Goal: Find specific page/section: Find specific page/section

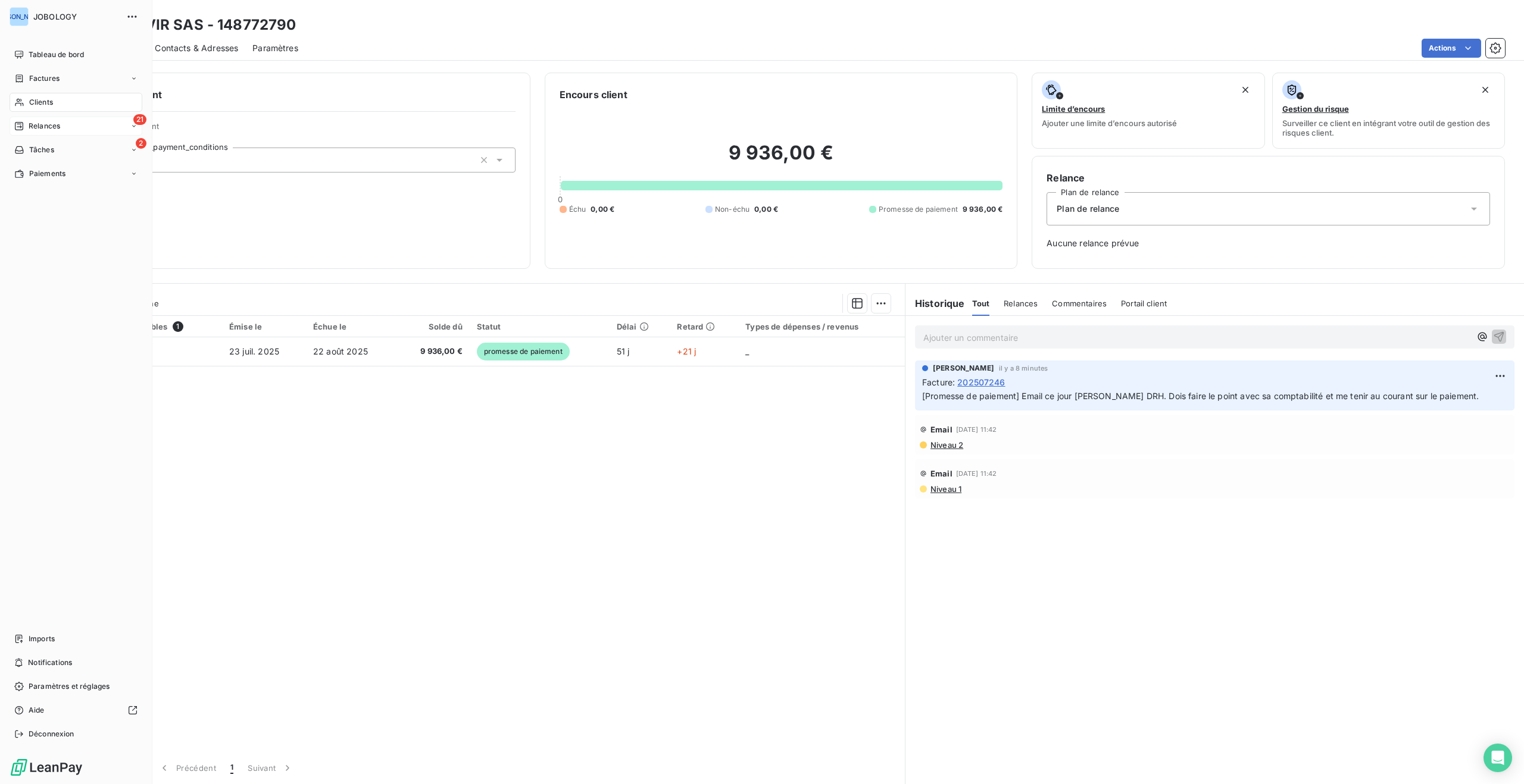
click at [22, 118] on div "21 Relances" at bounding box center [76, 125] width 132 height 19
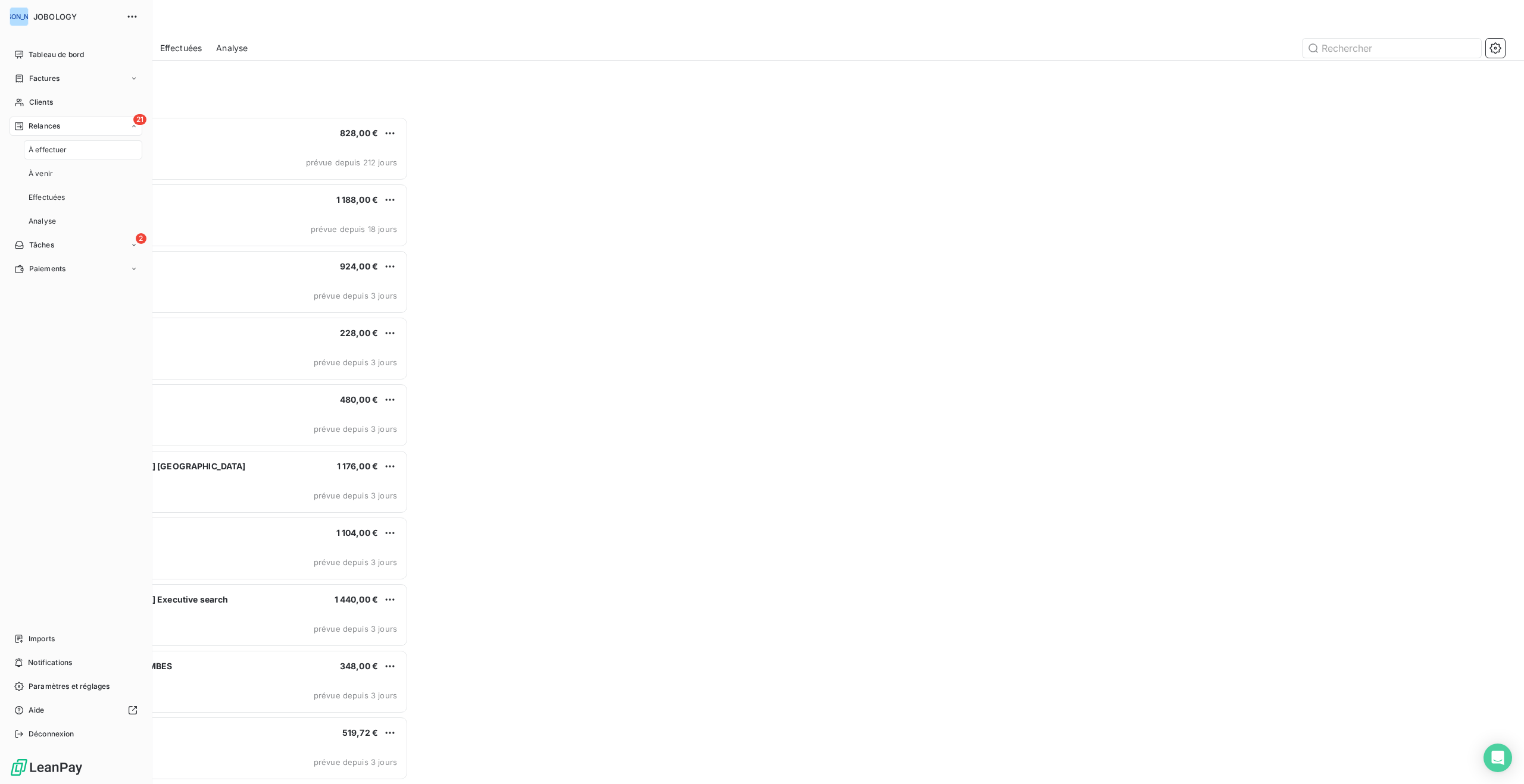
click at [31, 123] on span "Relances" at bounding box center [44, 126] width 32 height 11
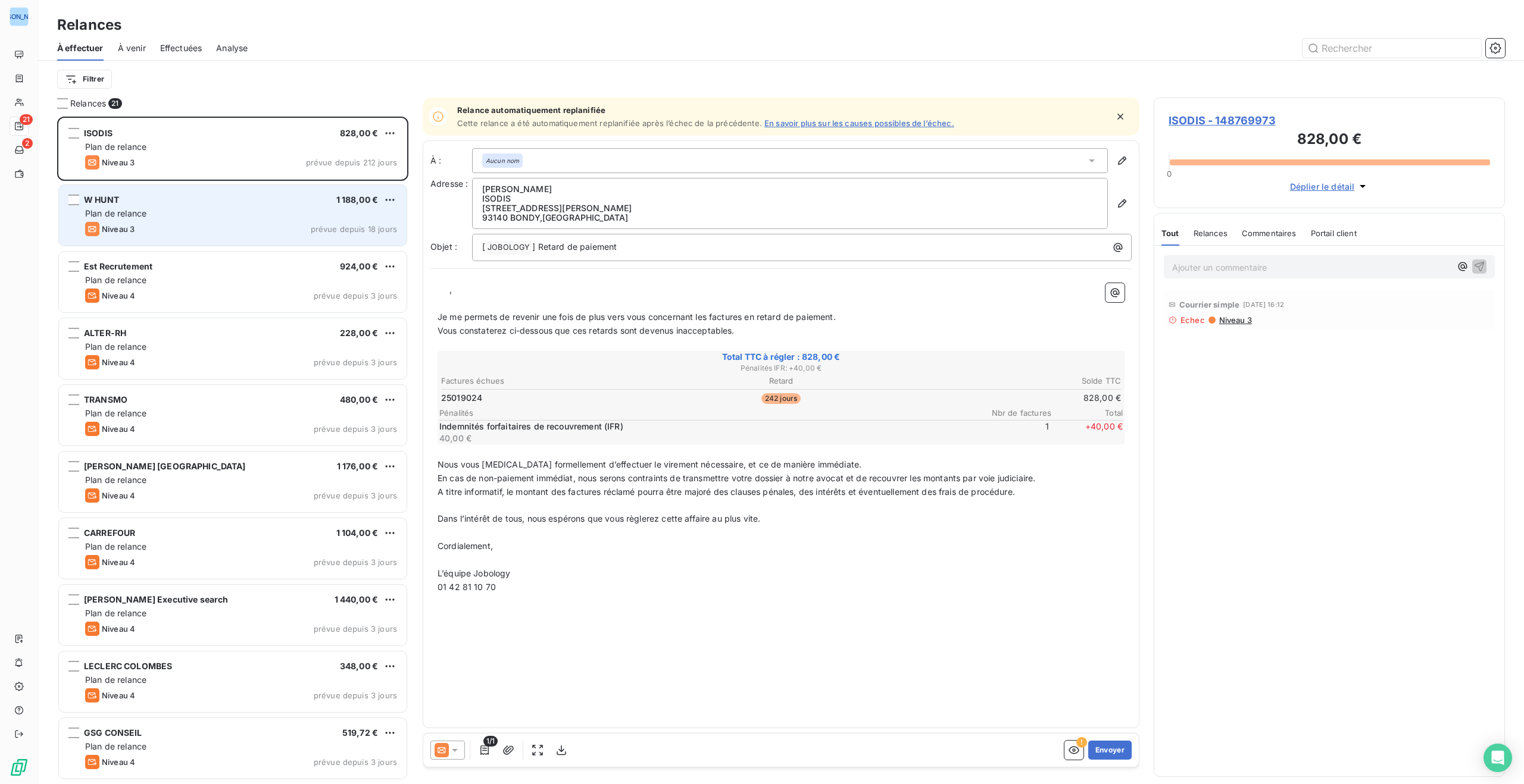
click at [272, 214] on div "Plan de relance" at bounding box center [241, 213] width 312 height 12
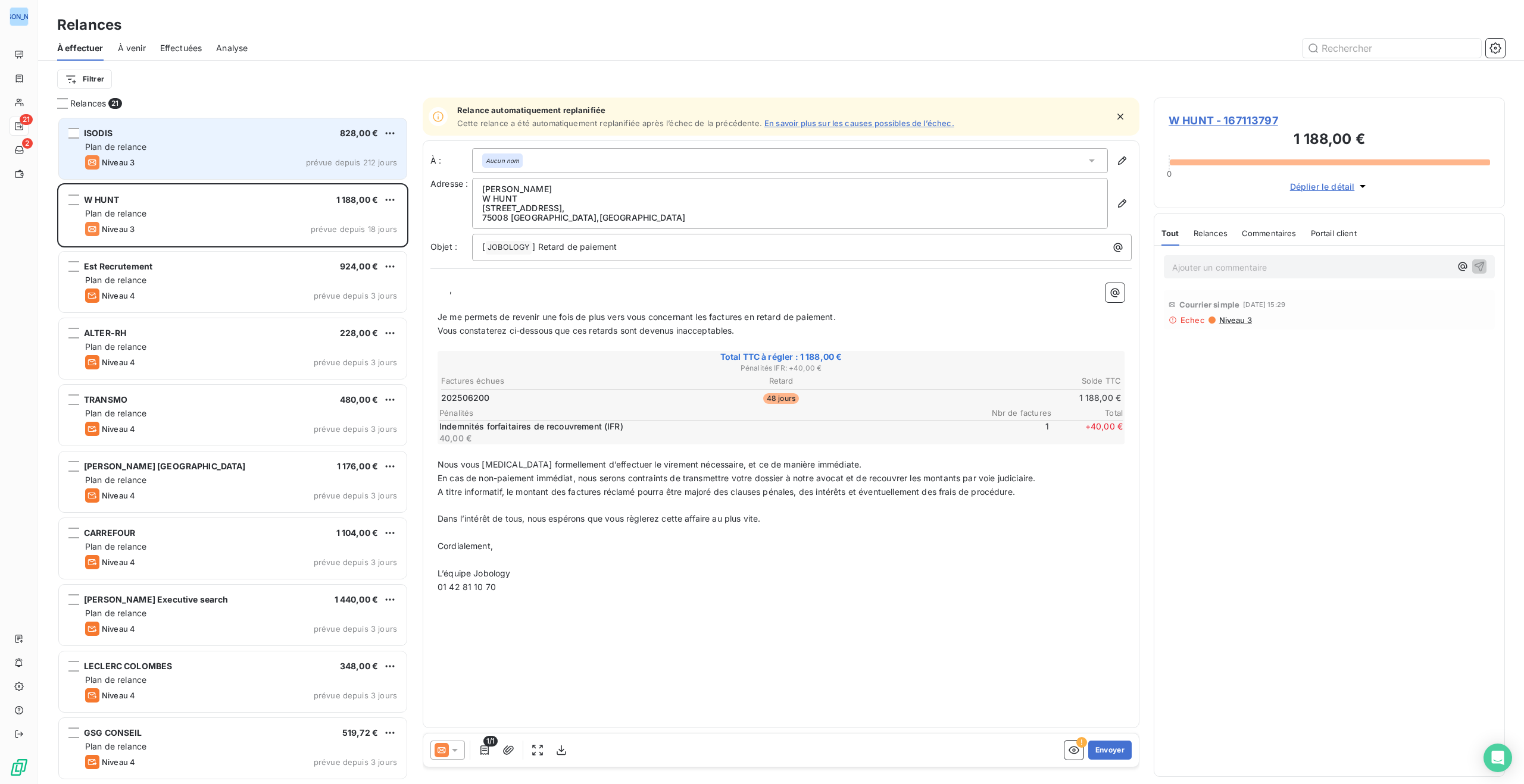
click at [232, 157] on div "Niveau 3 prévue depuis 212 jours" at bounding box center [241, 162] width 312 height 14
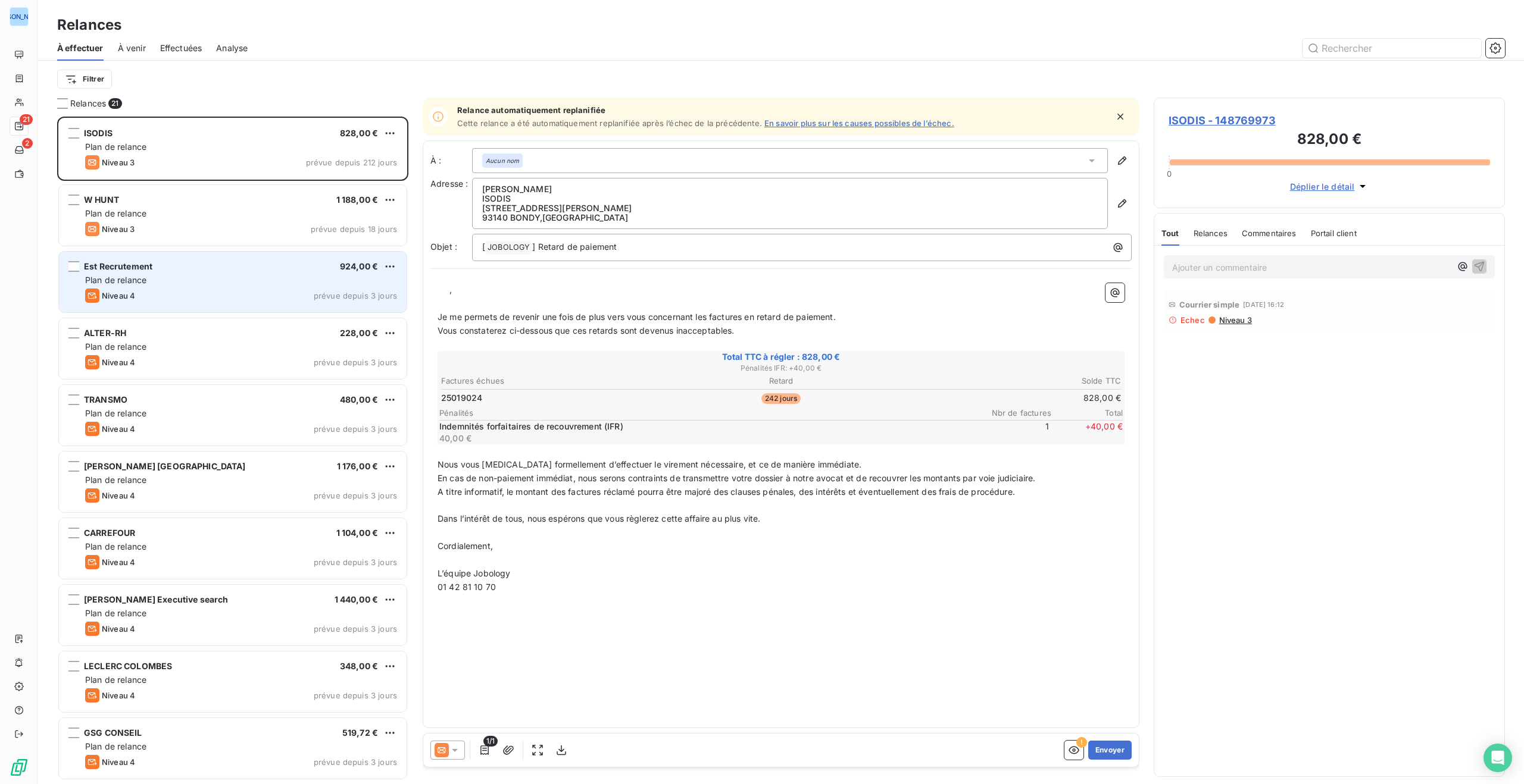
click at [229, 278] on div "Plan de relance" at bounding box center [241, 279] width 312 height 12
